Goal: Task Accomplishment & Management: Use online tool/utility

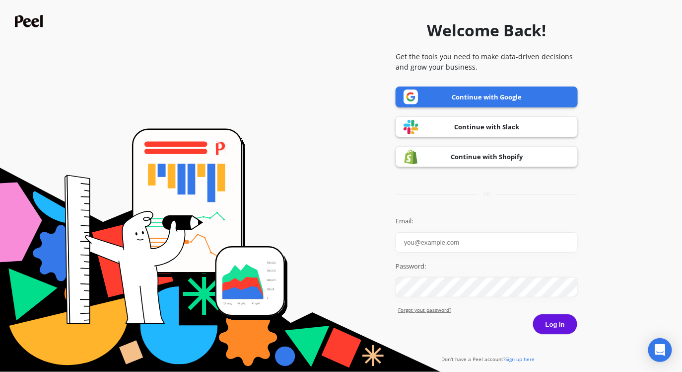
click at [455, 97] on link "Continue with Google" at bounding box center [487, 96] width 182 height 21
type input "danica@myserenitykids.com"
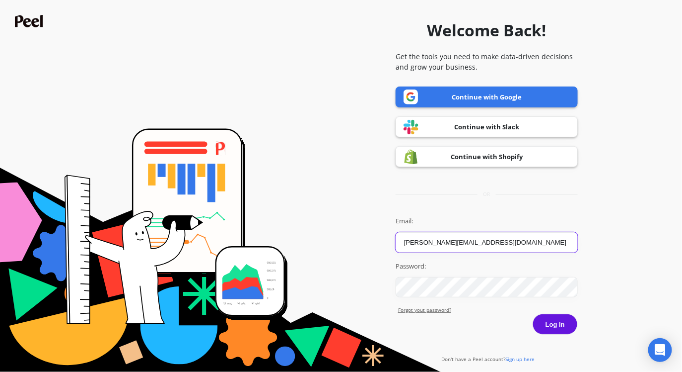
click at [533, 313] on button "Log in" at bounding box center [555, 323] width 45 height 21
click at [562, 328] on button "Log in" at bounding box center [555, 323] width 45 height 21
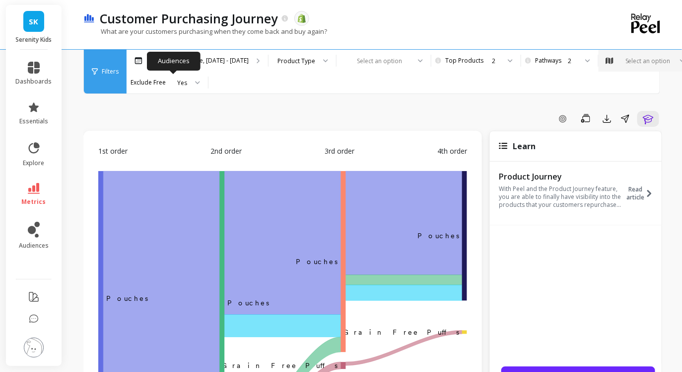
click at [599, 72] on div "Select an option" at bounding box center [646, 61] width 94 height 22
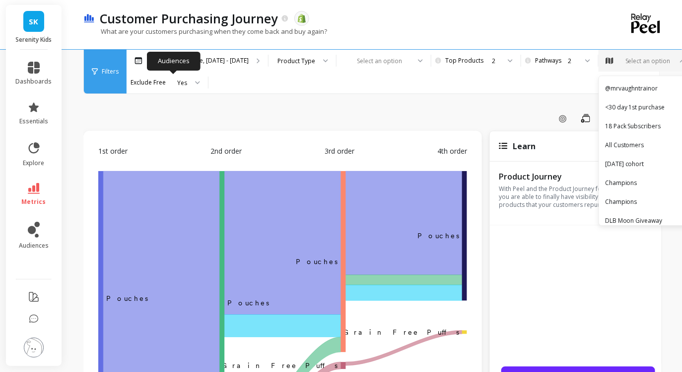
click at [599, 72] on div "Select an option" at bounding box center [646, 61] width 94 height 22
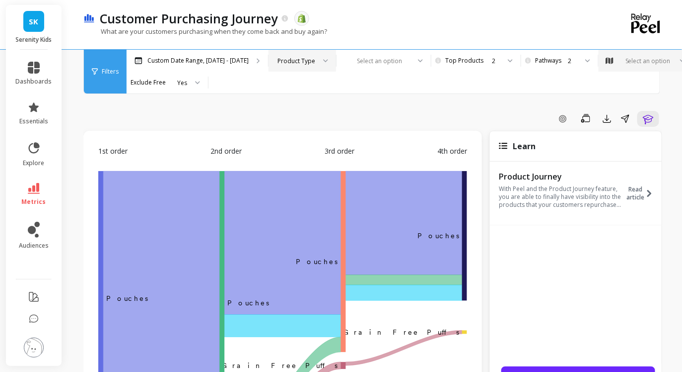
click at [315, 61] on div "Product Type" at bounding box center [297, 60] width 38 height 9
click at [330, 90] on div "Product" at bounding box center [302, 87] width 55 height 9
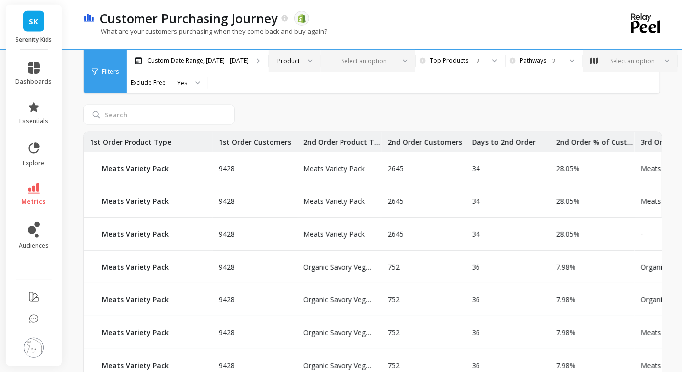
click at [395, 64] on div at bounding box center [362, 60] width 65 height 9
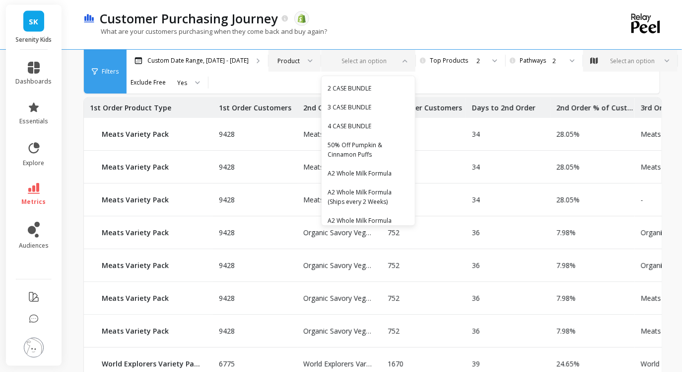
scroll to position [491, 0]
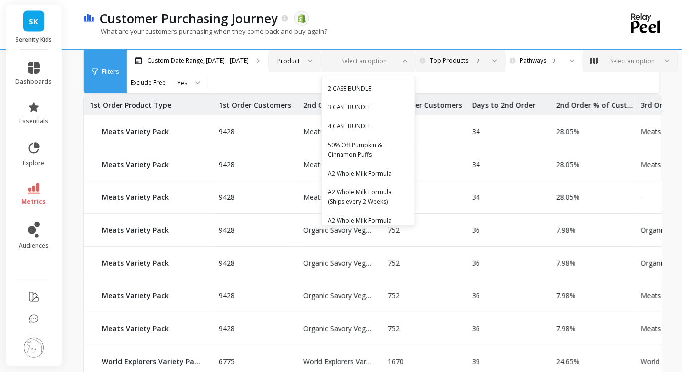
click at [480, 60] on div "2" at bounding box center [460, 60] width 50 height 9
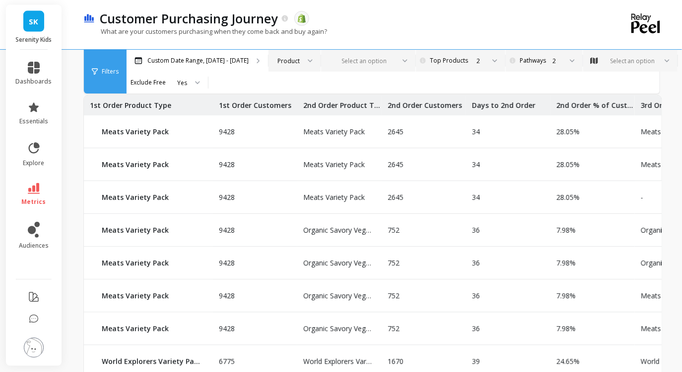
click at [554, 60] on div "2" at bounding box center [543, 60] width 37 height 9
click at [511, 38] on div "What are your customers purchasing when they come back and buy again?" at bounding box center [332, 36] width 498 height 19
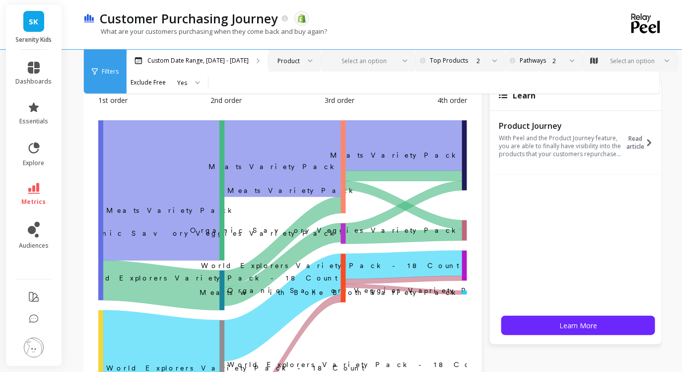
scroll to position [0, 0]
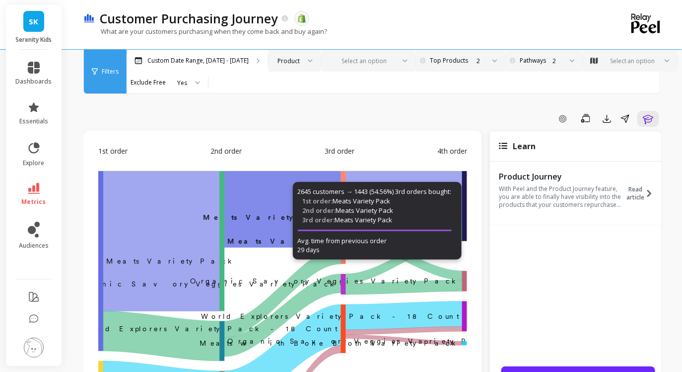
click at [395, 64] on div at bounding box center [362, 60] width 65 height 9
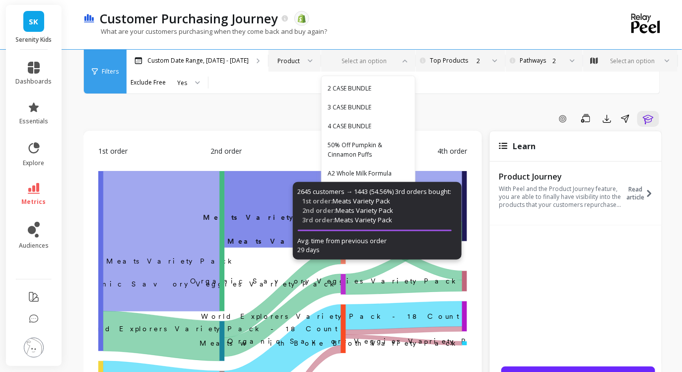
click at [311, 67] on div "Product" at bounding box center [295, 61] width 52 height 22
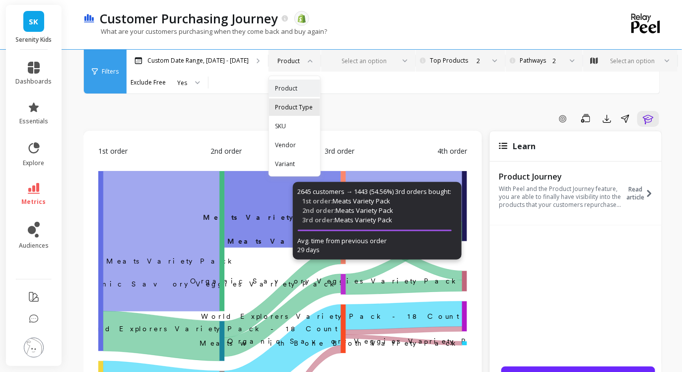
click at [312, 106] on div "Product Type" at bounding box center [294, 106] width 39 height 9
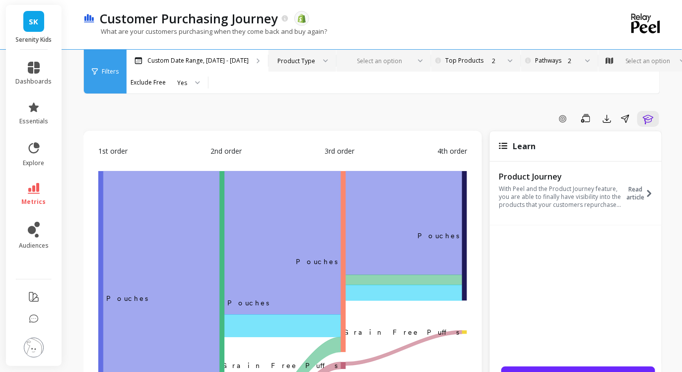
click at [410, 56] on div at bounding box center [378, 60] width 65 height 9
click at [498, 54] on div "2" at bounding box center [481, 61] width 79 height 22
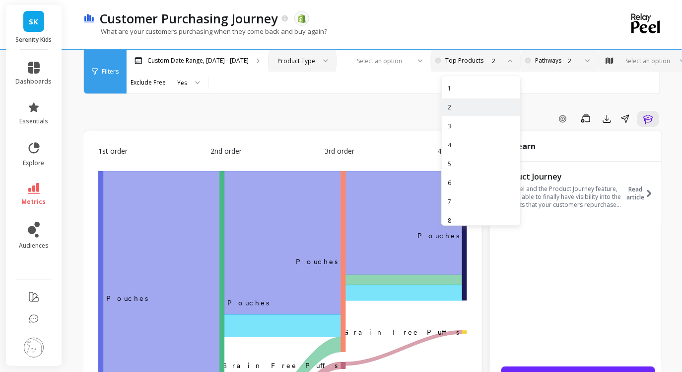
click at [498, 54] on div "2" at bounding box center [481, 61] width 79 height 22
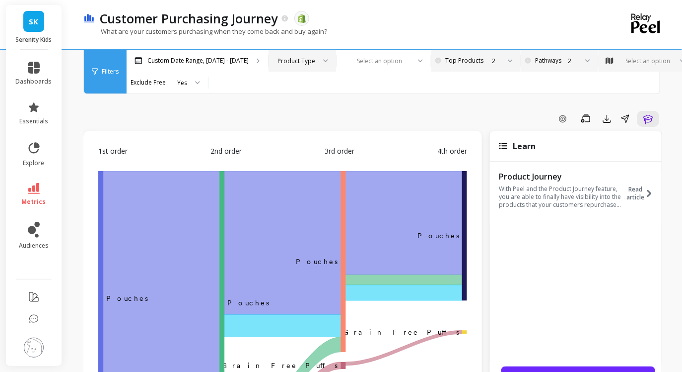
click at [328, 58] on div at bounding box center [322, 61] width 12 height 22
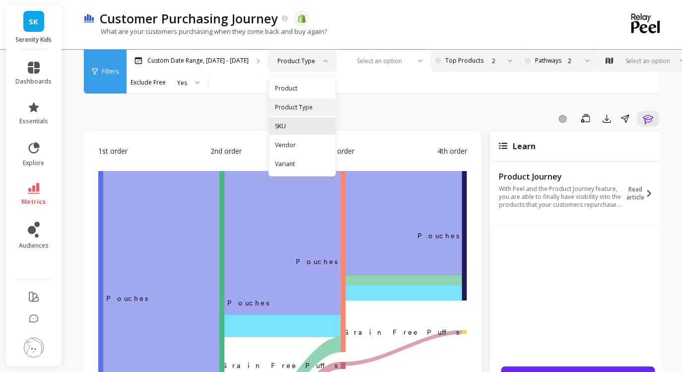
click at [321, 126] on div "SKU" at bounding box center [302, 125] width 55 height 9
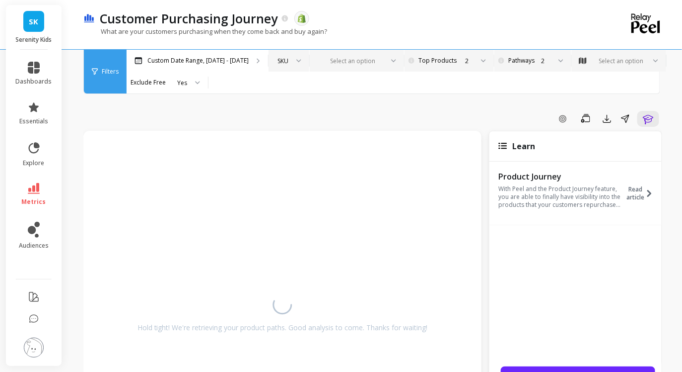
click at [383, 63] on div at bounding box center [351, 60] width 65 height 9
click at [289, 59] on div "SKU" at bounding box center [283, 60] width 11 height 9
click at [303, 85] on div "Product" at bounding box center [289, 87] width 28 height 9
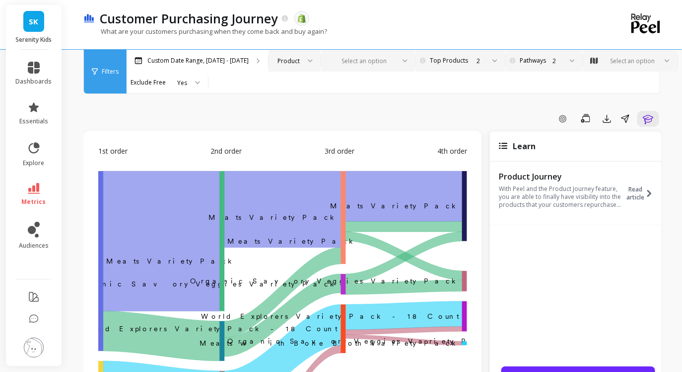
click at [387, 66] on div "Select an option" at bounding box center [362, 60] width 67 height 11
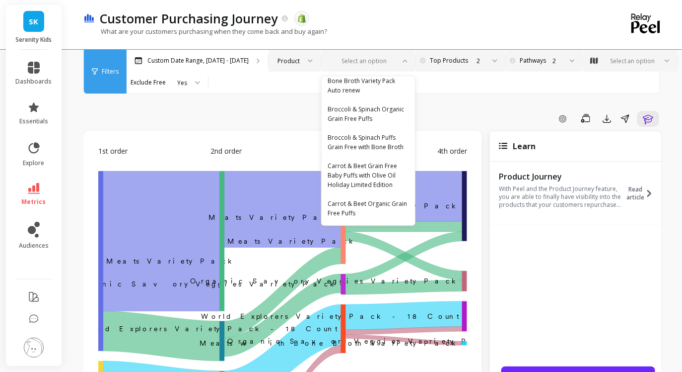
scroll to position [1749, 0]
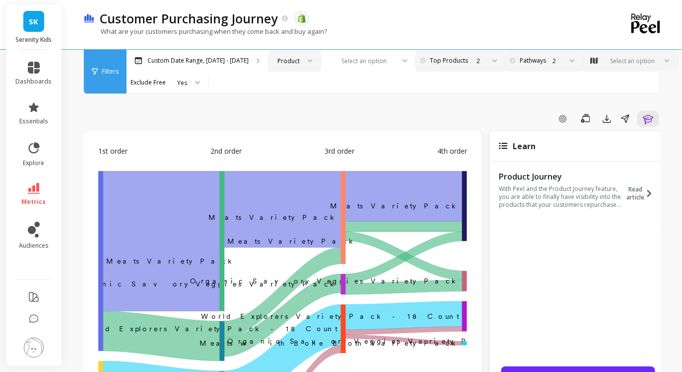
click at [498, 60] on div at bounding box center [492, 61] width 12 height 22
click at [609, 66] on div "Select an option" at bounding box center [633, 60] width 48 height 9
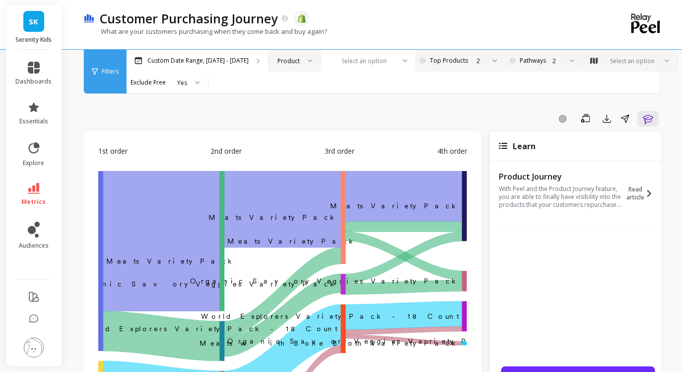
click at [116, 69] on span "Filters" at bounding box center [110, 72] width 17 height 8
click at [87, 70] on div "Filters" at bounding box center [105, 72] width 43 height 44
click at [96, 71] on icon at bounding box center [95, 72] width 6 height 6
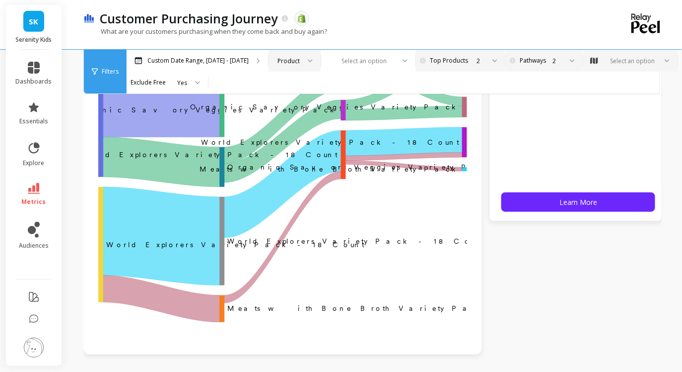
scroll to position [0, 0]
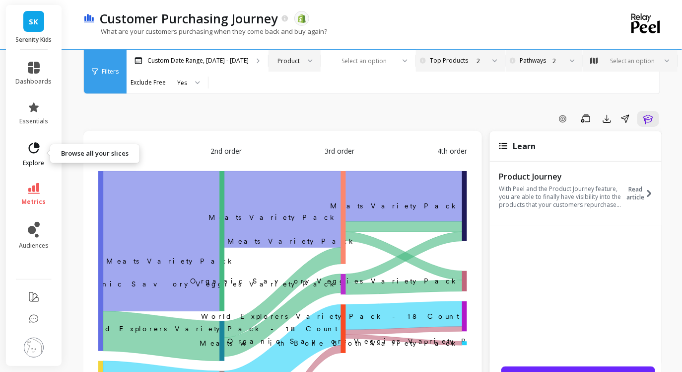
click at [36, 152] on icon at bounding box center [34, 147] width 11 height 11
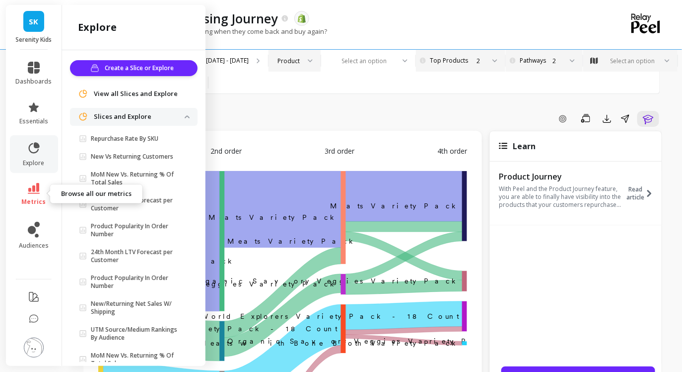
click at [30, 191] on icon at bounding box center [34, 188] width 12 height 11
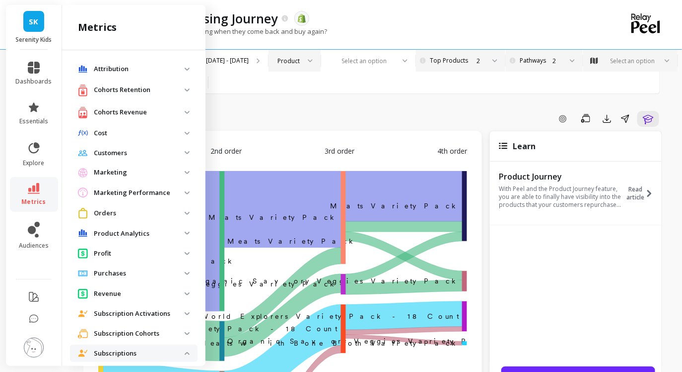
scroll to position [434, 0]
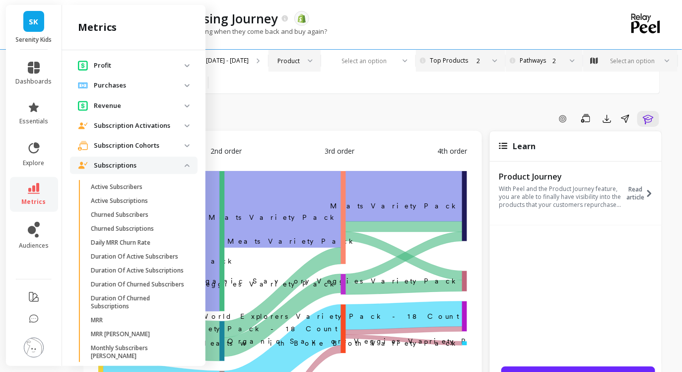
click at [172, 163] on p "Subscriptions" at bounding box center [139, 165] width 91 height 10
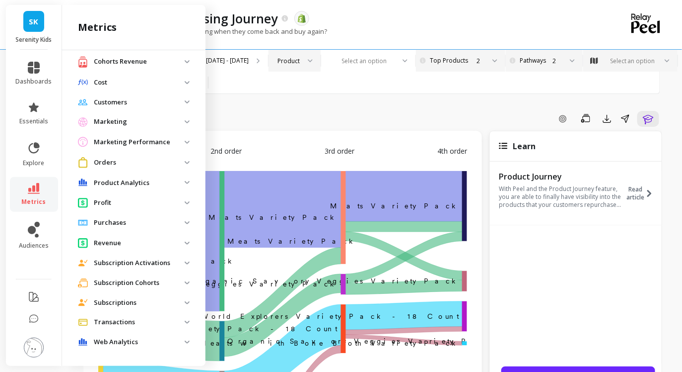
click at [170, 100] on p "Customers" at bounding box center [139, 102] width 91 height 10
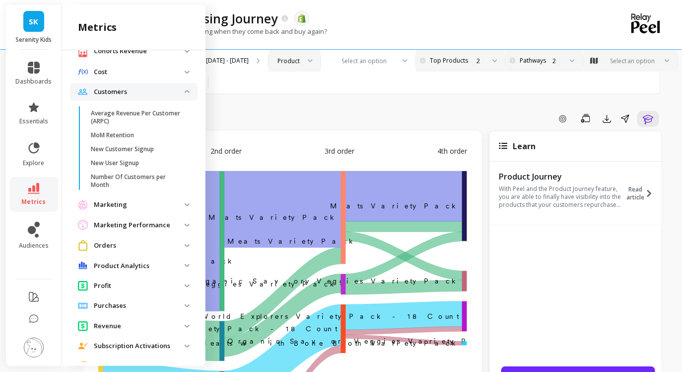
click at [170, 101] on li "Customers Average Revenue Per Customer (ARPC) MoM Retention New Customer Signup…" at bounding box center [134, 139] width 128 height 113
click at [173, 92] on p "Customers" at bounding box center [139, 92] width 91 height 10
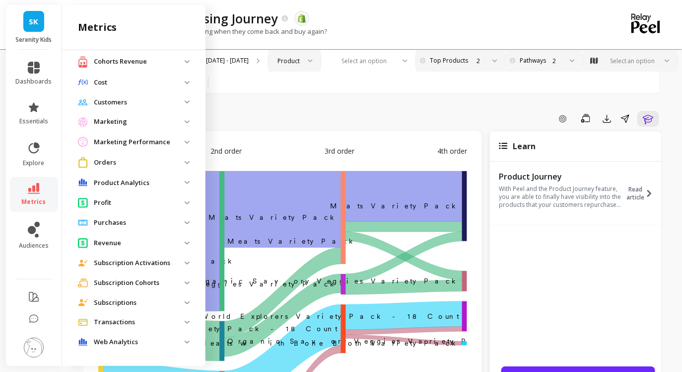
click at [152, 162] on p "Orders" at bounding box center [139, 162] width 91 height 10
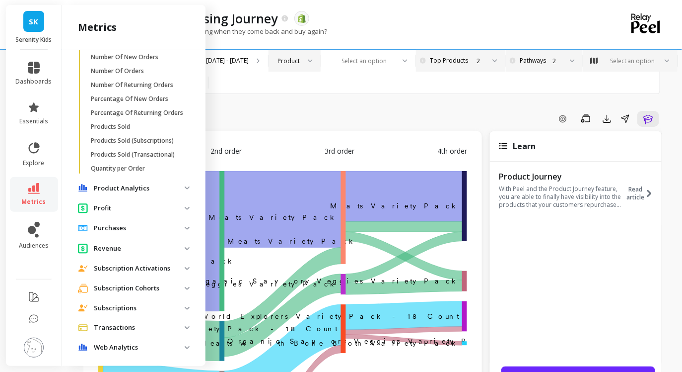
scroll to position [382, 0]
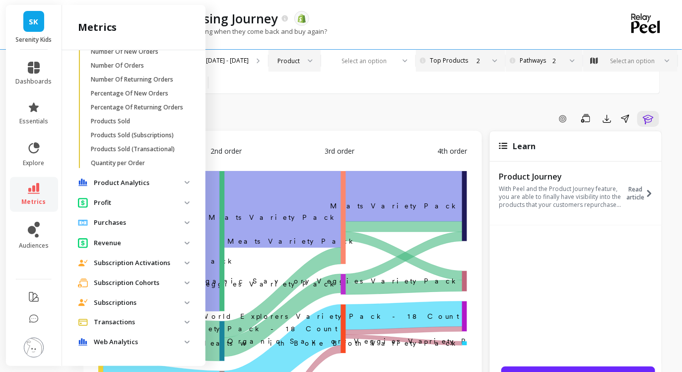
click at [149, 184] on p "Product Analytics" at bounding box center [139, 183] width 91 height 10
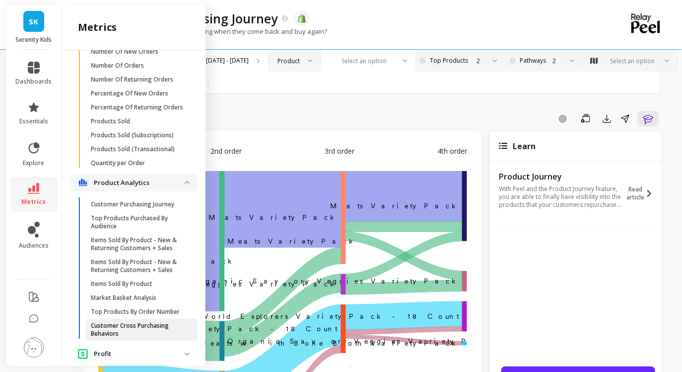
click at [136, 323] on p "Customer Cross Purchasing Behaviors" at bounding box center [138, 329] width 95 height 16
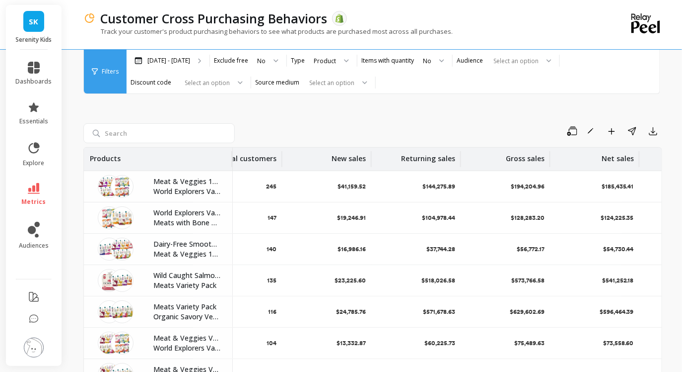
scroll to position [0, 107]
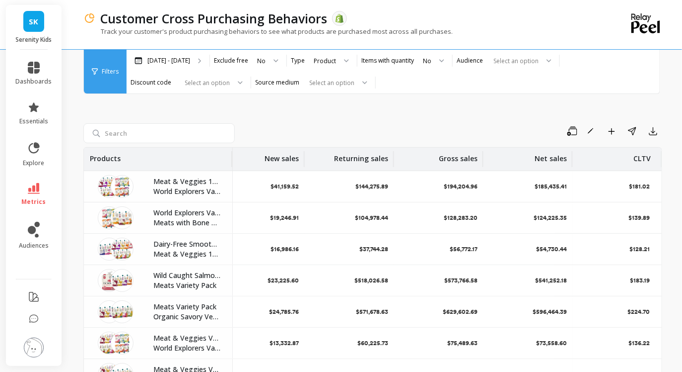
click at [115, 78] on div "Filters" at bounding box center [105, 72] width 43 height 44
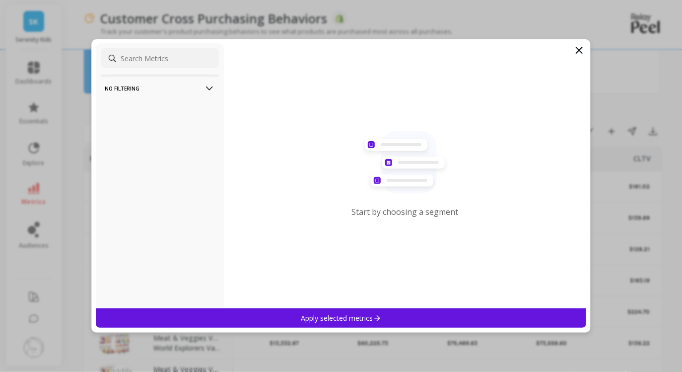
click at [208, 85] on filtering-icon at bounding box center [209, 88] width 11 height 11
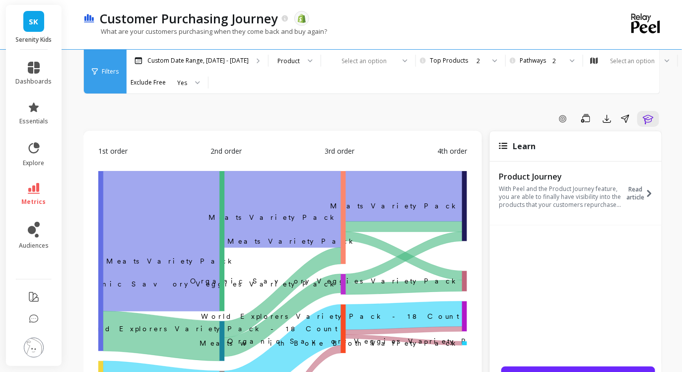
click at [87, 20] on img at bounding box center [88, 18] width 11 height 9
click at [92, 71] on icon at bounding box center [95, 71] width 6 height 7
click at [110, 66] on div "Filters" at bounding box center [105, 72] width 43 height 44
click at [110, 83] on div "Filters" at bounding box center [105, 72] width 43 height 44
click at [111, 78] on div "Filters" at bounding box center [105, 72] width 43 height 44
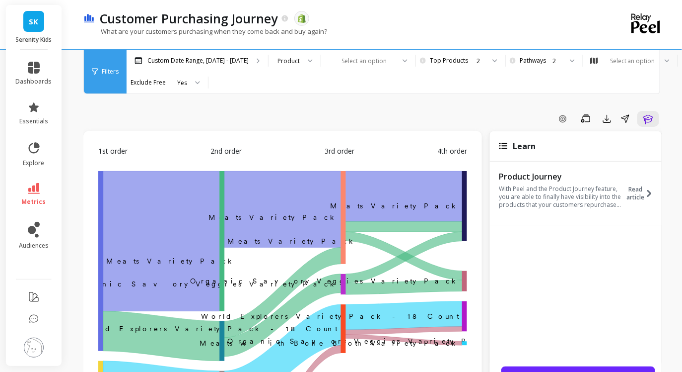
click at [111, 78] on div "Filters" at bounding box center [105, 72] width 43 height 44
click at [107, 63] on div "Filters" at bounding box center [105, 72] width 43 height 44
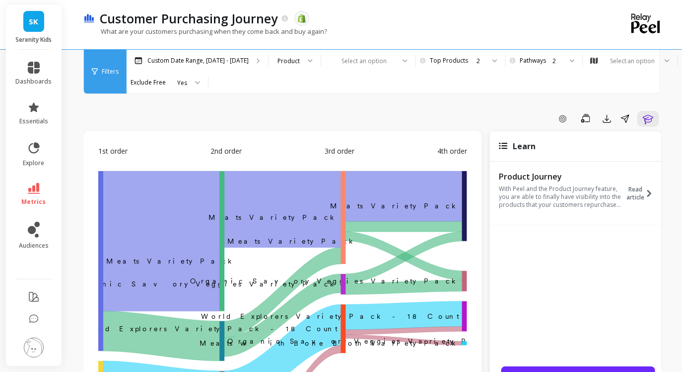
click at [107, 63] on div "Filters" at bounding box center [105, 72] width 43 height 44
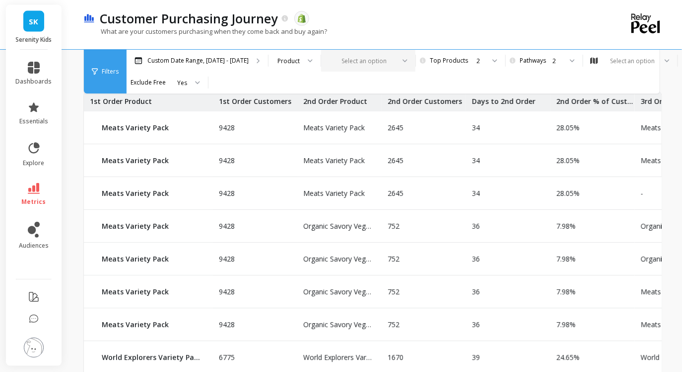
click at [395, 59] on div at bounding box center [362, 60] width 65 height 9
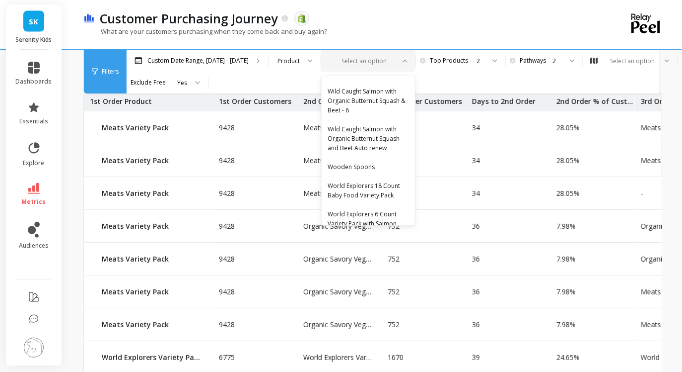
scroll to position [5188, 0]
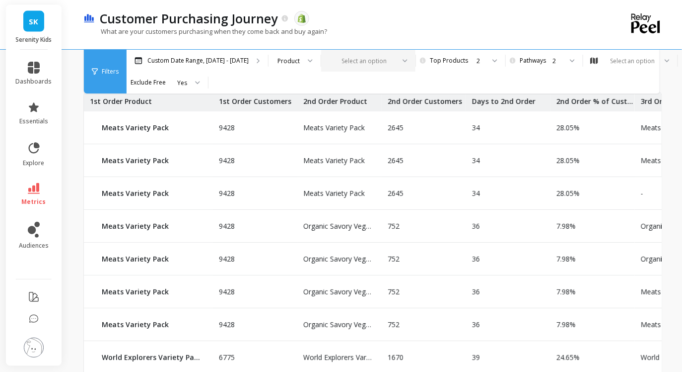
click at [607, 77] on div "Custom Date Range, Jan 1, 2024 - Aug 31, 2025 Product Select an option Pick the…" at bounding box center [415, 72] width 576 height 44
click at [575, 63] on div at bounding box center [569, 61] width 12 height 22
click at [574, 27] on div "What are your customers purchasing when they come back and buy again?" at bounding box center [332, 36] width 498 height 19
click at [31, 150] on icon at bounding box center [34, 148] width 14 height 14
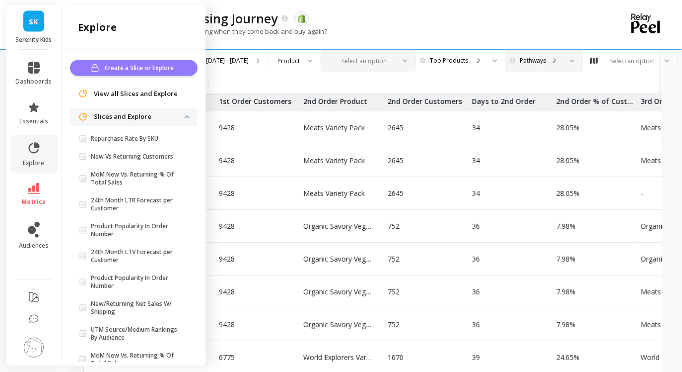
click at [127, 65] on span "Create a Slice or Explore" at bounding box center [141, 68] width 72 height 10
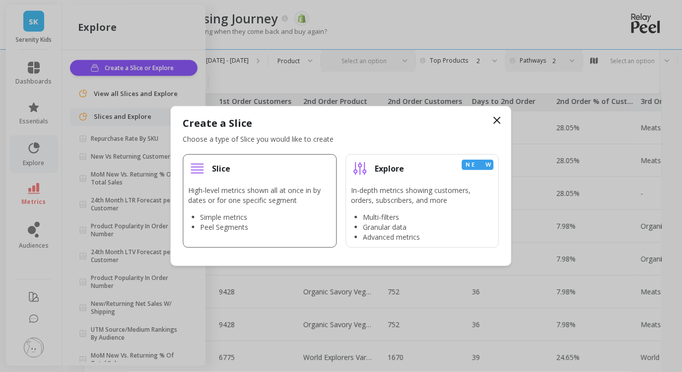
click at [252, 220] on li "Simple metrics" at bounding box center [266, 217] width 131 height 10
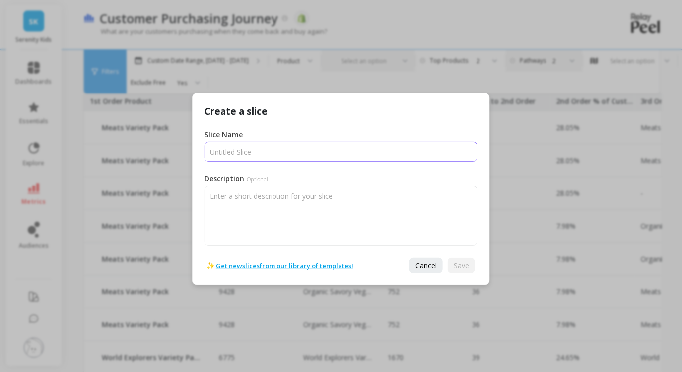
click at [269, 153] on input "Slice Name" at bounding box center [341, 152] width 273 height 20
type input "Customer Purchasing Journey by Product Category"
click at [457, 264] on span "Save" at bounding box center [461, 264] width 15 height 9
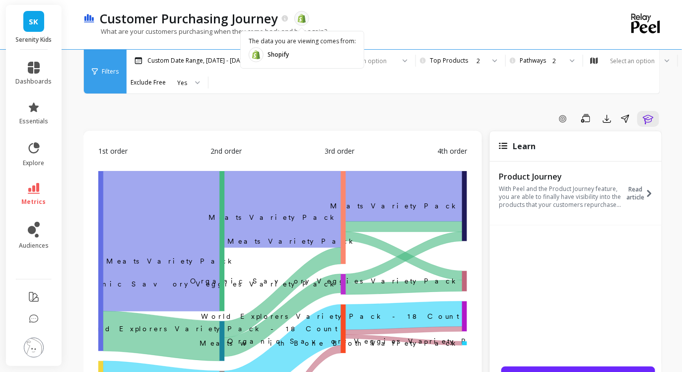
click at [303, 19] on object at bounding box center [302, 18] width 9 height 9
click at [299, 19] on object at bounding box center [302, 18] width 9 height 9
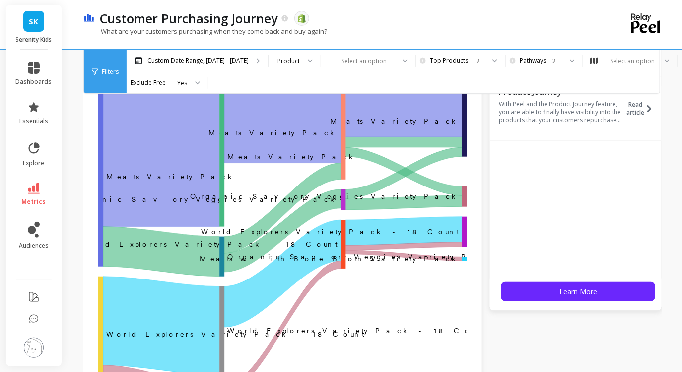
scroll to position [74, 0]
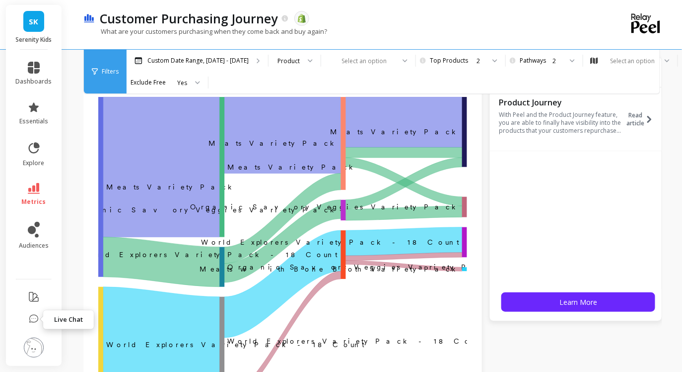
click at [34, 321] on icon at bounding box center [34, 319] width 10 height 10
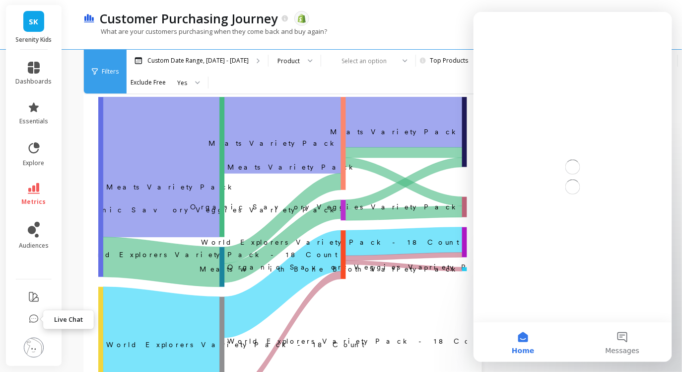
scroll to position [0, 0]
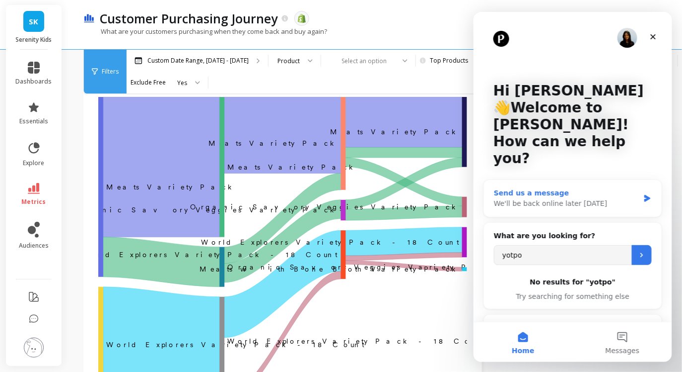
click at [587, 198] on div "We'll be back online later [DATE]" at bounding box center [567, 203] width 146 height 10
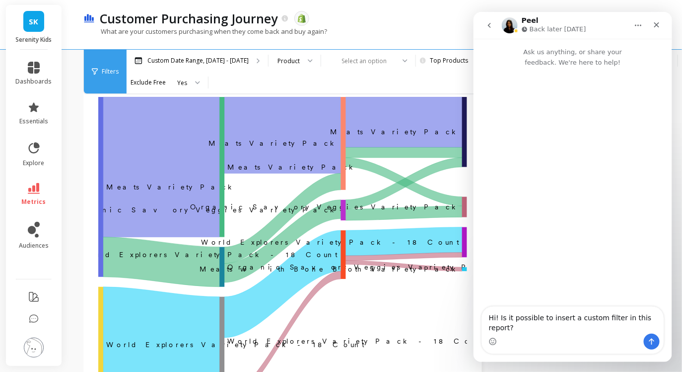
type textarea "Hi! Is it possible to insert a custom filter in this report? [URL][DOMAIN_NAME]"
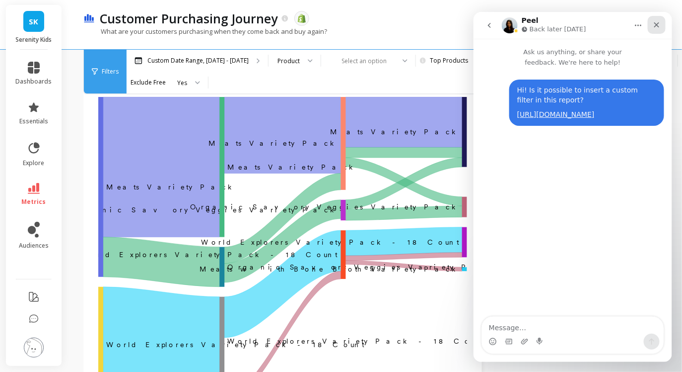
click at [654, 27] on icon "Close" at bounding box center [657, 24] width 8 height 8
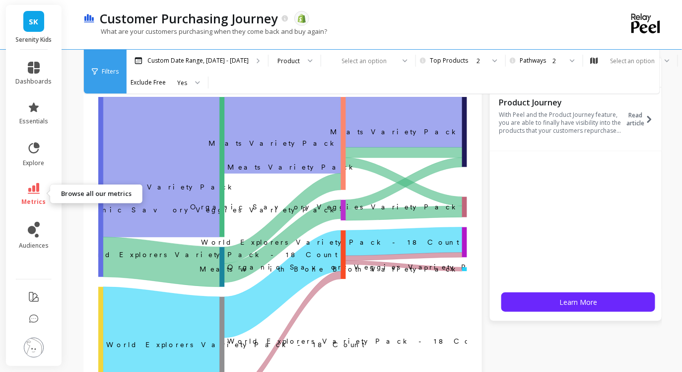
click at [35, 191] on icon at bounding box center [34, 188] width 12 height 11
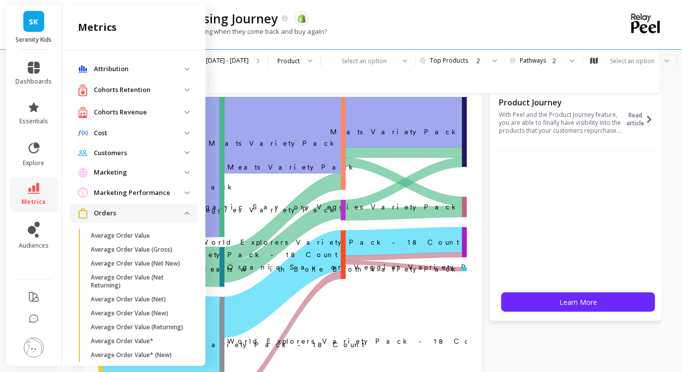
scroll to position [382, 0]
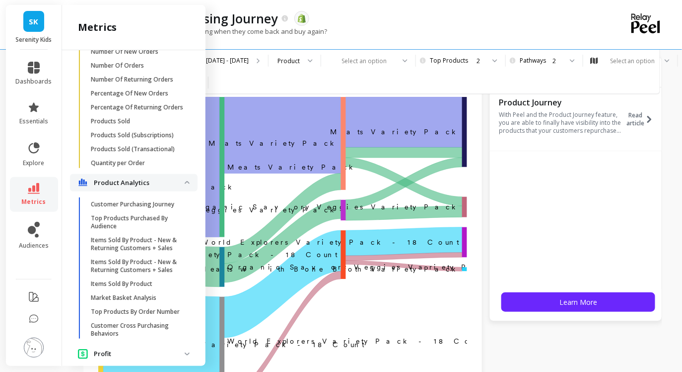
click at [182, 183] on p "Product Analytics" at bounding box center [139, 183] width 91 height 10
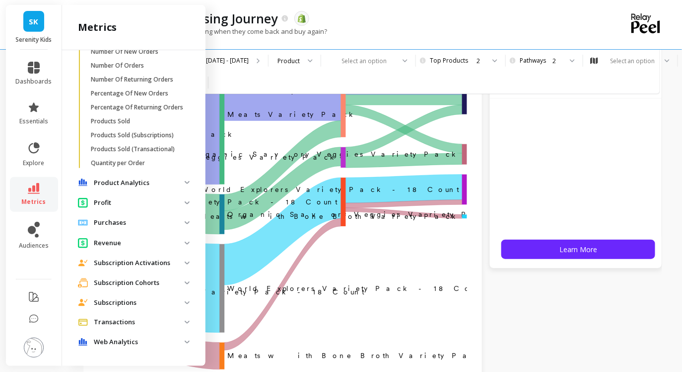
scroll to position [153, 0]
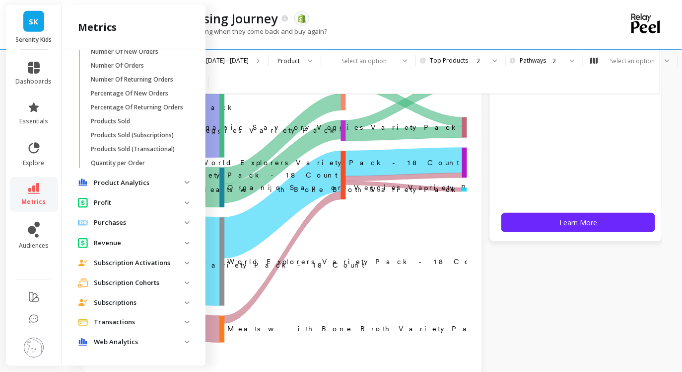
click at [147, 319] on p "Transactions" at bounding box center [139, 322] width 91 height 10
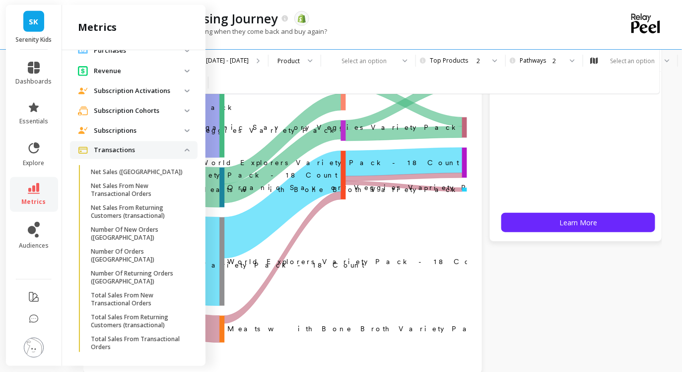
scroll to position [555, 0]
click at [175, 148] on p "Transactions" at bounding box center [139, 149] width 91 height 10
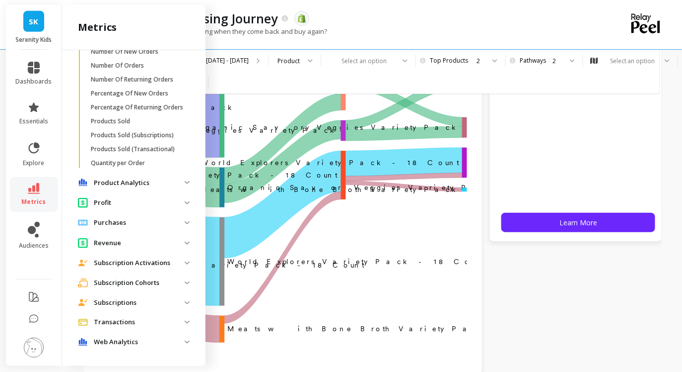
scroll to position [375, 0]
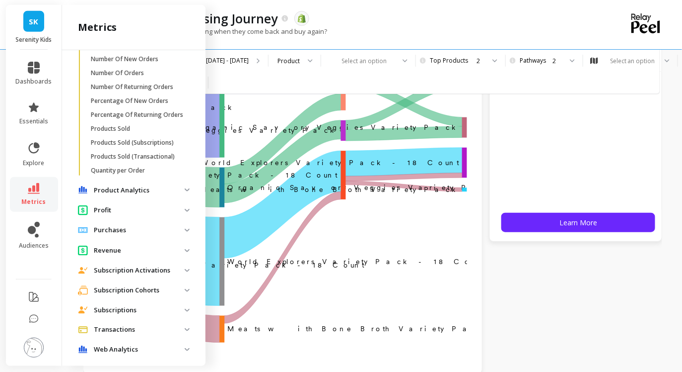
click at [169, 190] on p "Product Analytics" at bounding box center [139, 190] width 91 height 10
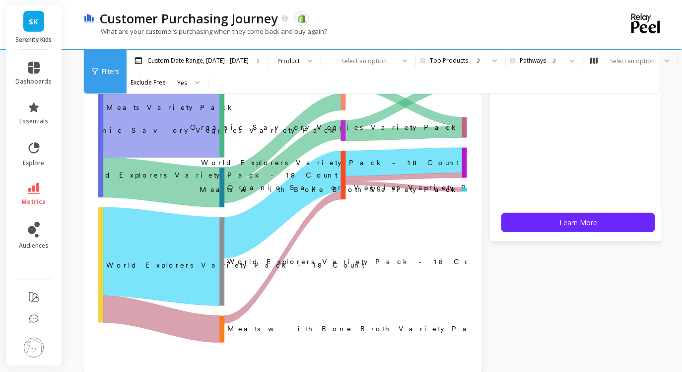
scroll to position [0, 0]
click at [379, 38] on div "What are your customers purchasing when they come back and buy again?" at bounding box center [332, 36] width 498 height 19
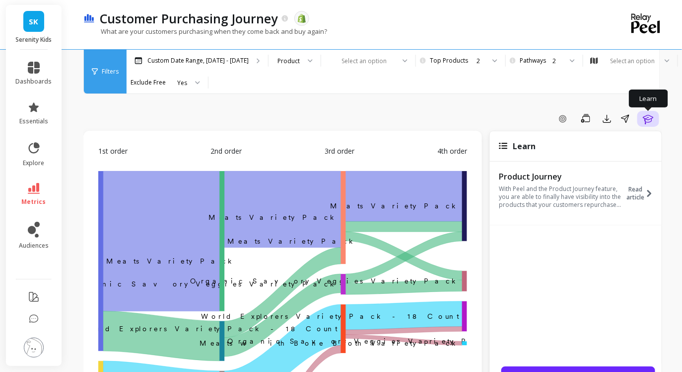
click at [644, 117] on icon "button" at bounding box center [649, 119] width 12 height 12
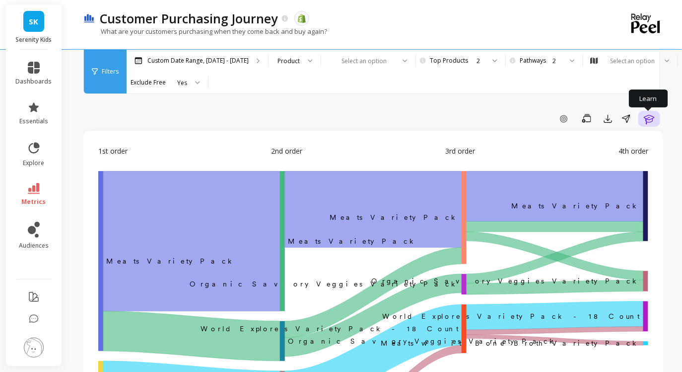
click at [644, 117] on icon "button" at bounding box center [649, 119] width 10 height 9
